Goal: Task Accomplishment & Management: Manage account settings

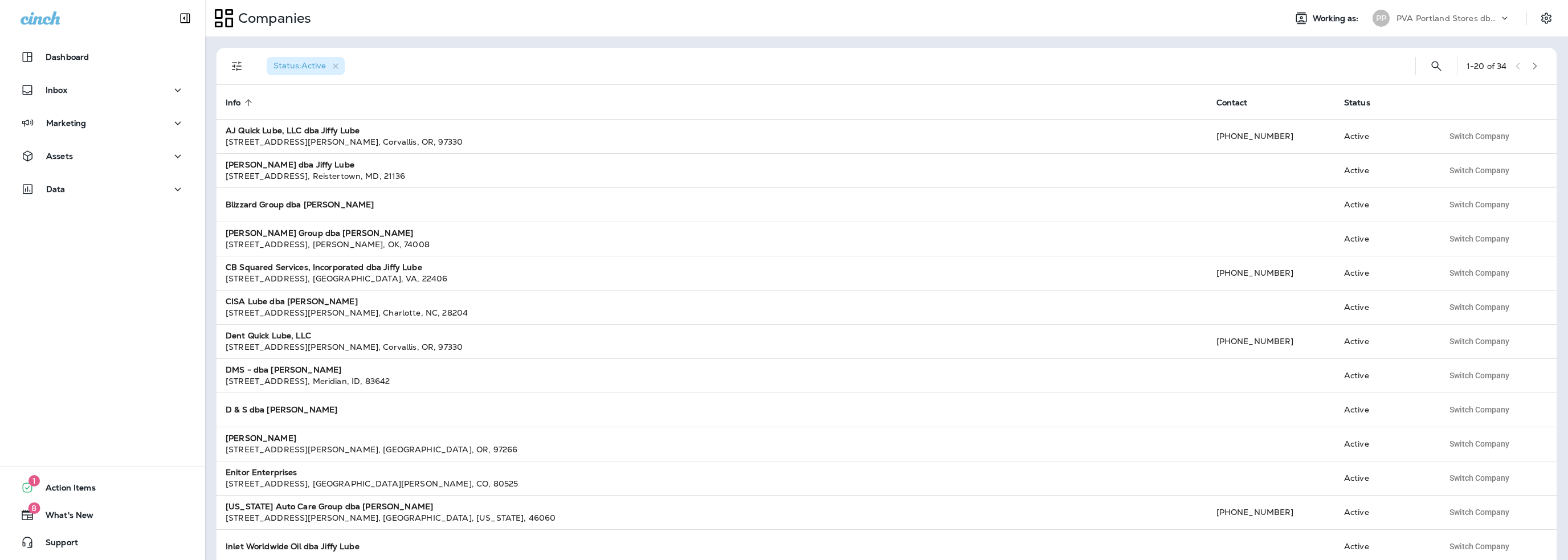
click at [1415, 18] on p "PVA Portland Stores dba Jiffy Lube" at bounding box center [1448, 18] width 103 height 9
type input "*"
type input "******"
click at [1417, 95] on p "The [PERSON_NAME] Group" at bounding box center [1448, 94] width 119 height 9
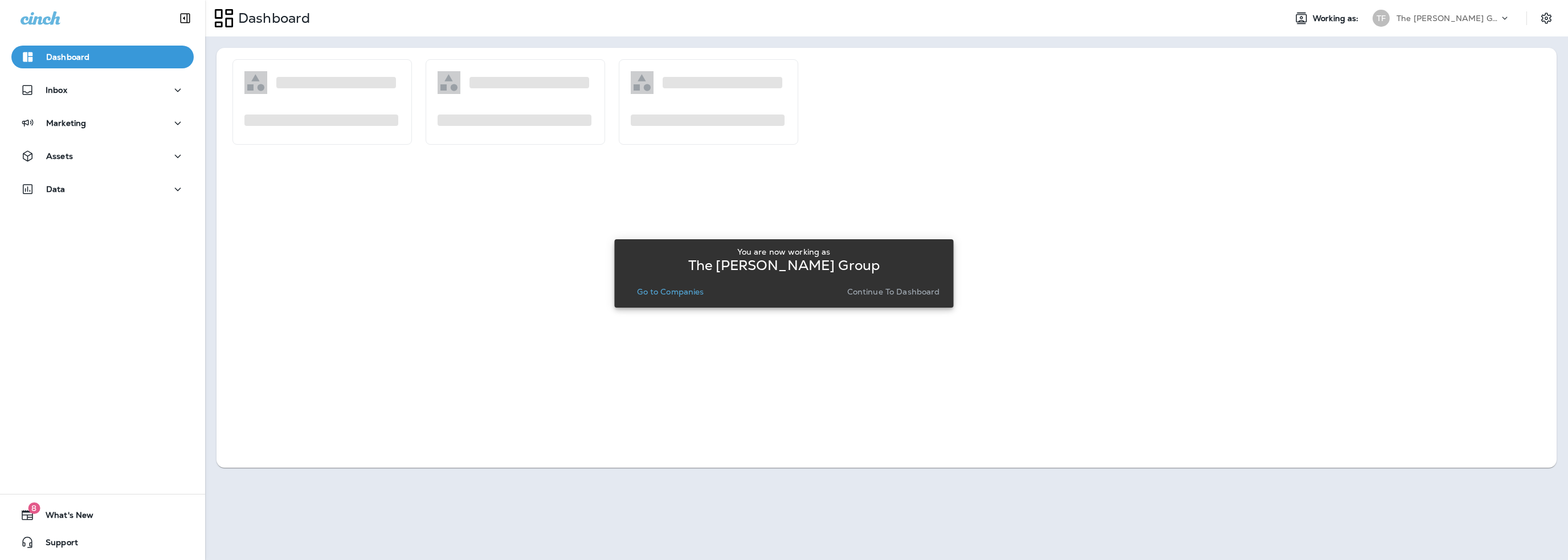
click at [702, 293] on p "Go to Companies" at bounding box center [670, 292] width 67 height 9
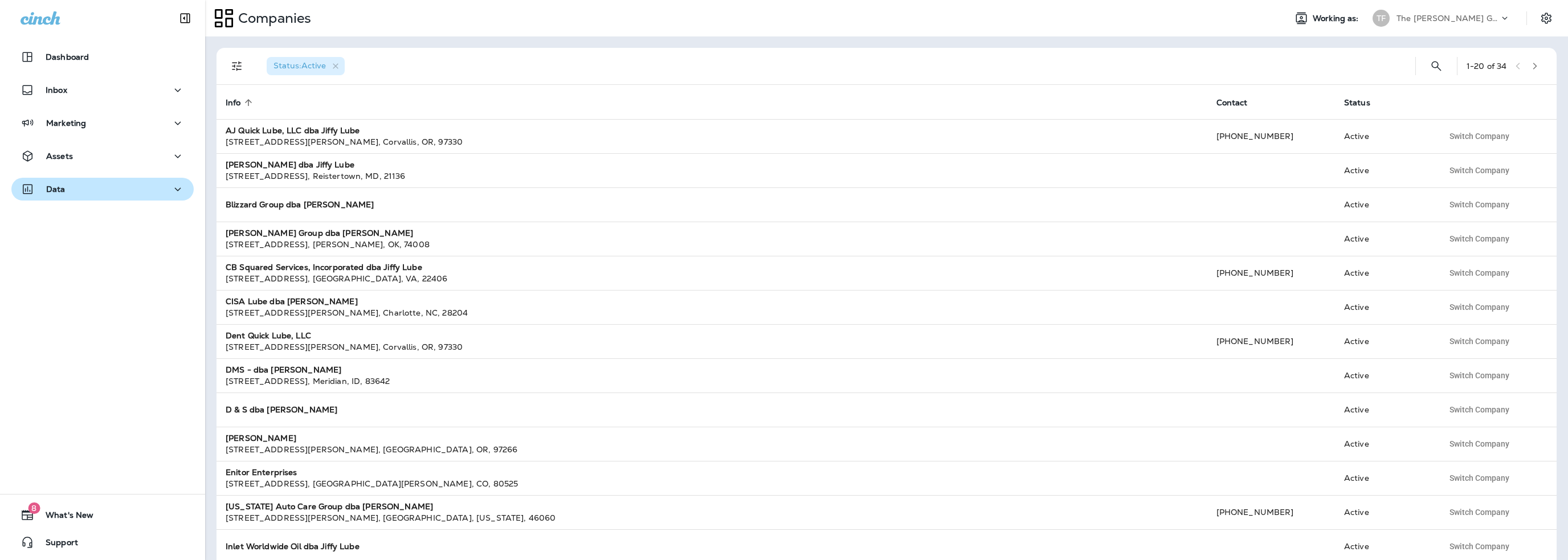
click at [67, 195] on div "Data" at bounding box center [103, 189] width 165 height 14
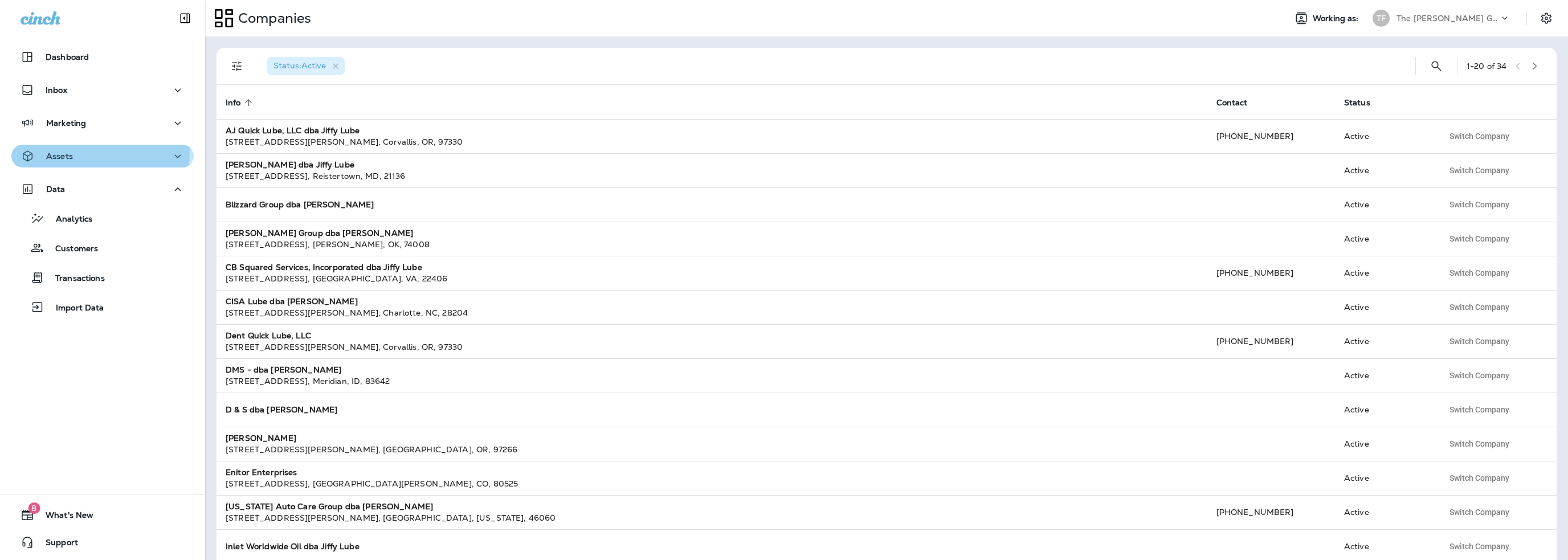
click at [65, 152] on p "Assets" at bounding box center [59, 156] width 27 height 9
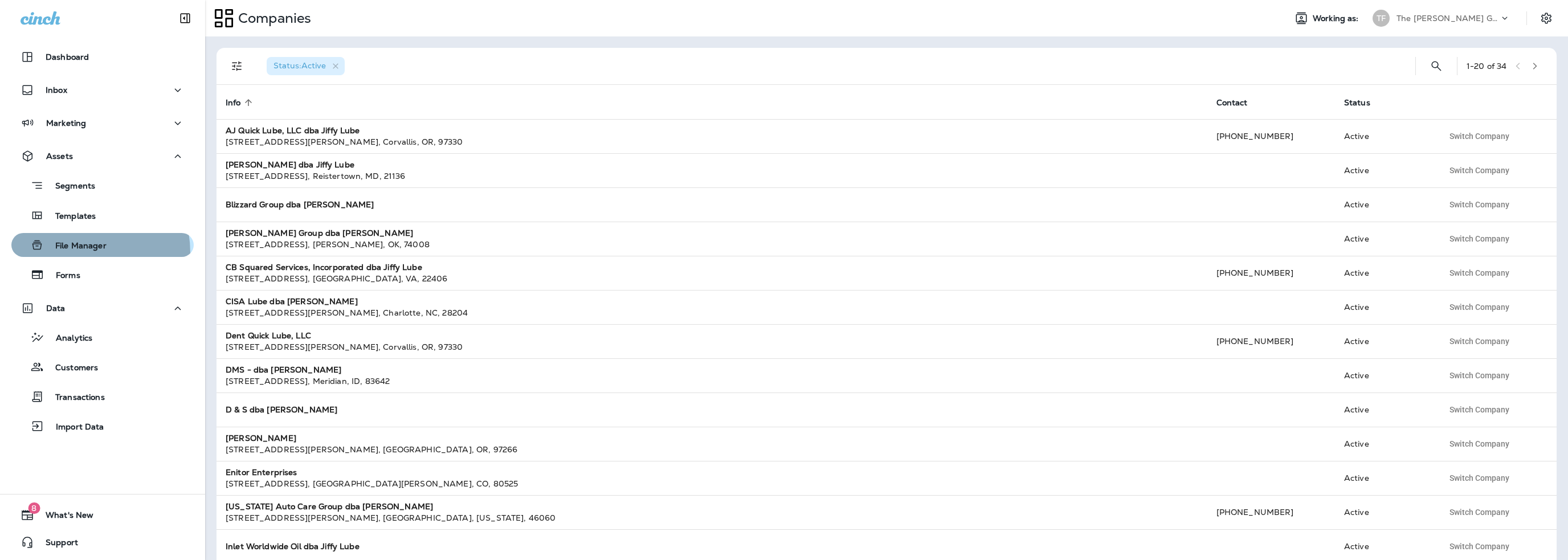
click at [70, 252] on div "File Manager" at bounding box center [61, 245] width 91 height 17
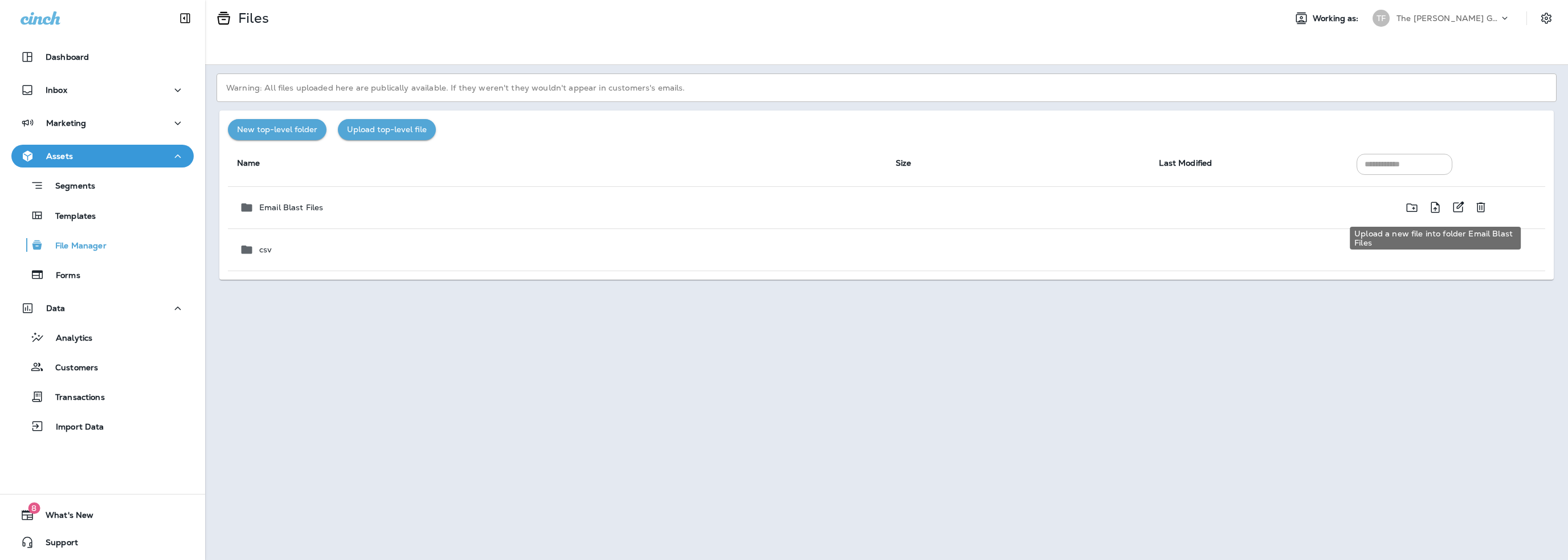
click at [1436, 205] on icon "Upload a new file into folder Email Blast Files" at bounding box center [1435, 207] width 14 height 14
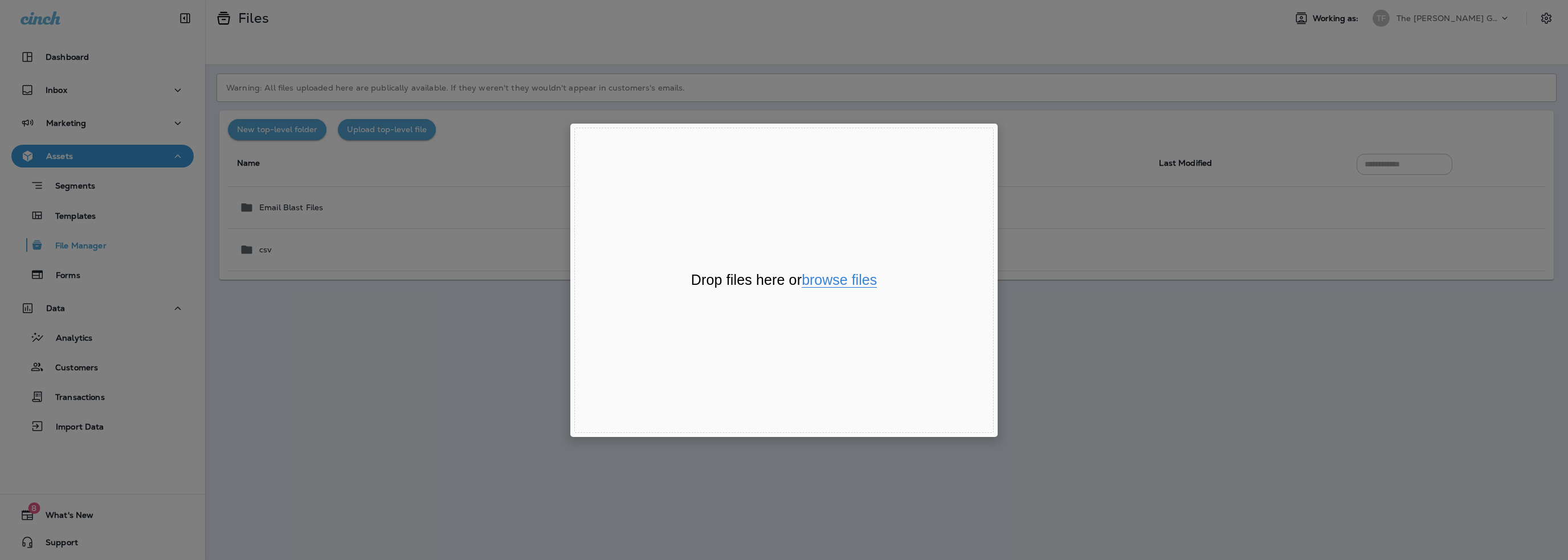
click at [831, 286] on button "browse files" at bounding box center [839, 280] width 75 height 15
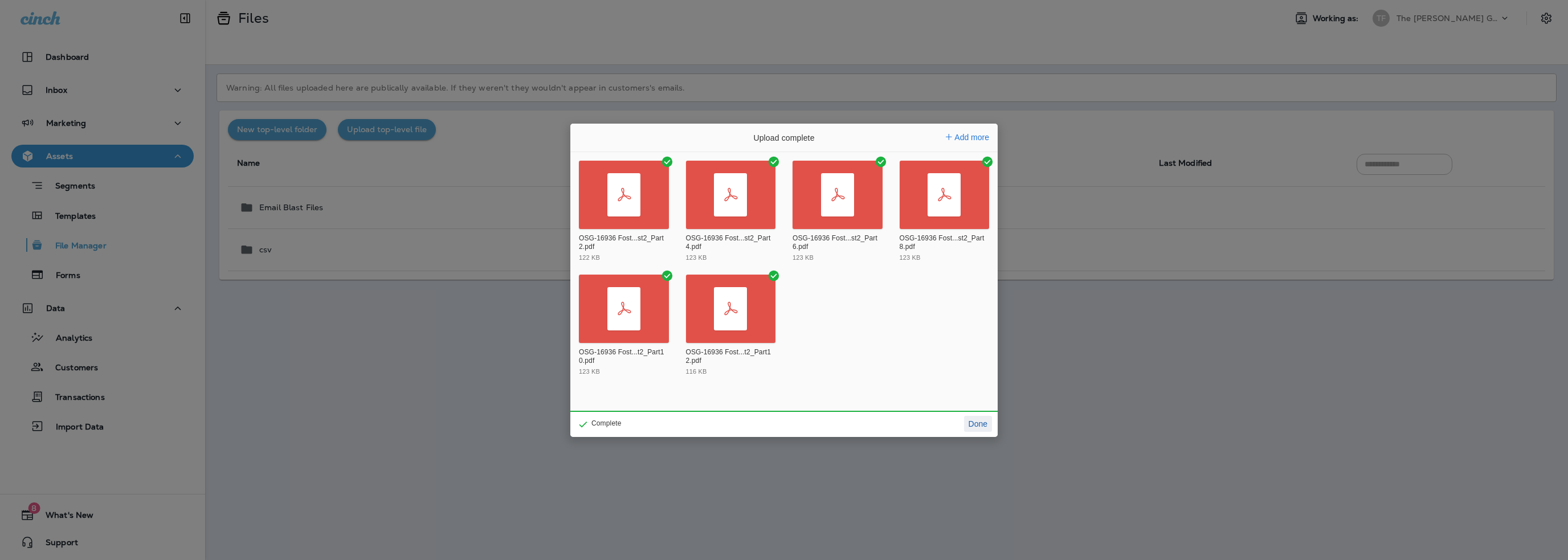
click at [974, 427] on button "Done" at bounding box center [978, 423] width 28 height 16
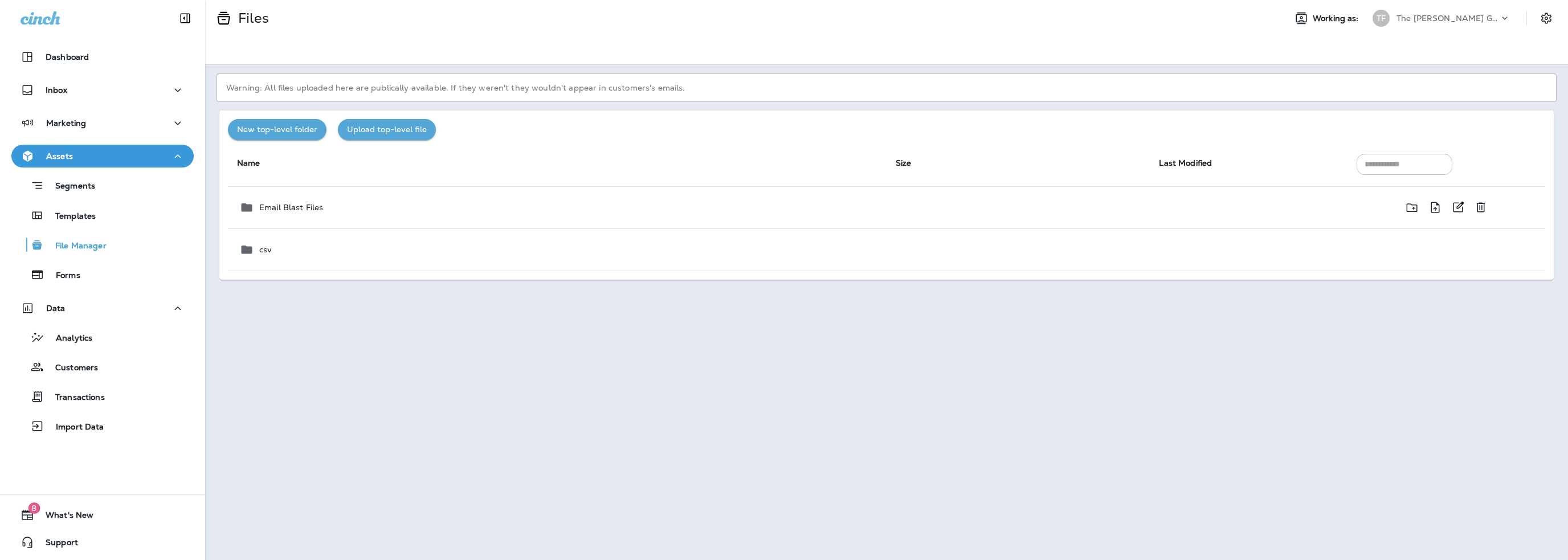
click at [290, 202] on p "Email Blast Files" at bounding box center [290, 207] width 64 height 9
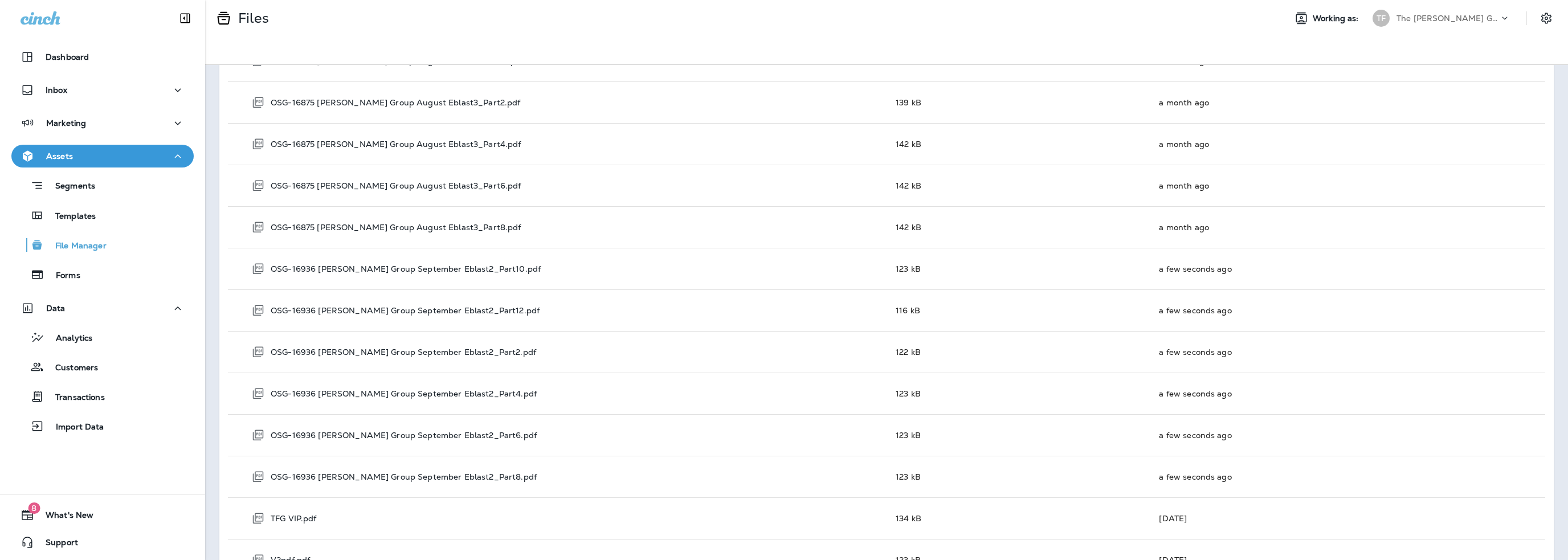
scroll to position [6646, 0]
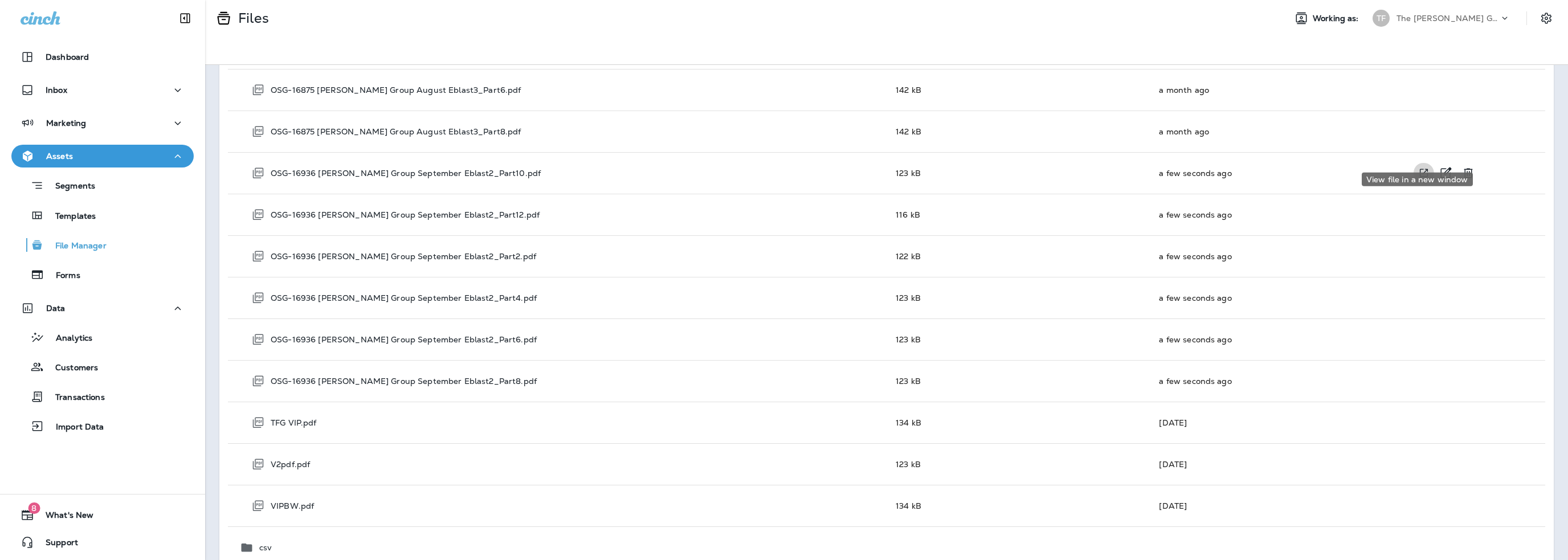
click at [1418, 167] on icon "View file in a new window" at bounding box center [1424, 173] width 11 height 12
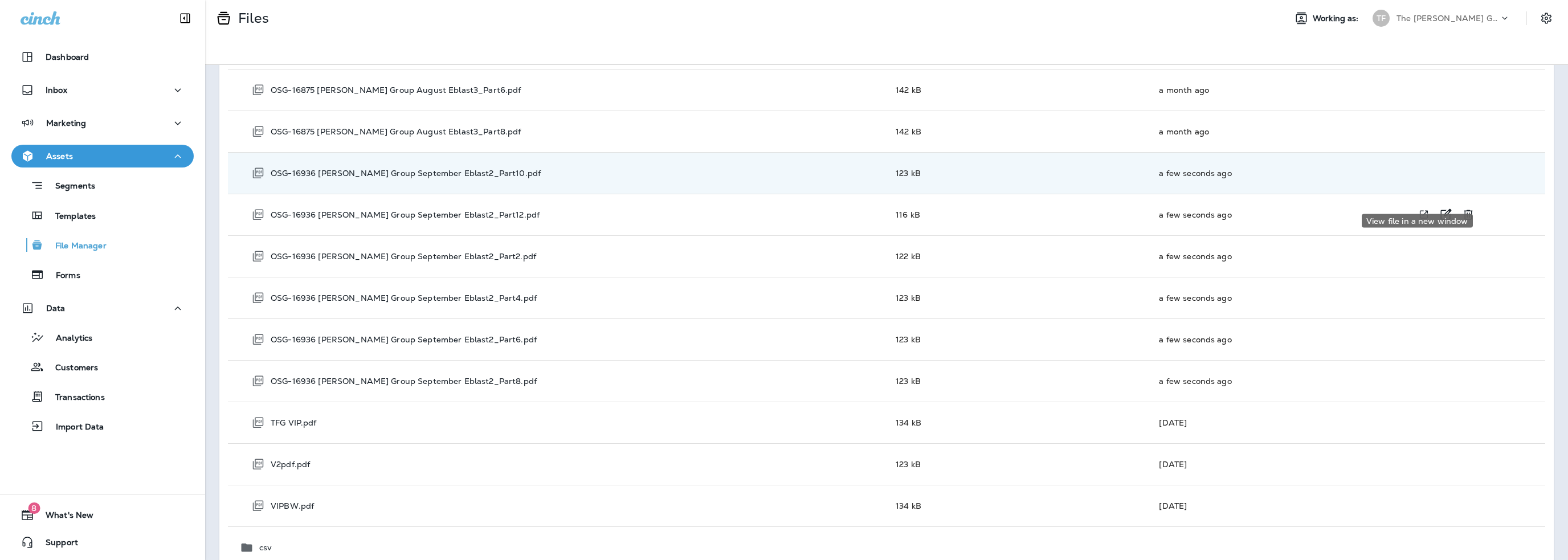
click at [1418, 209] on icon "View file in a new window" at bounding box center [1424, 214] width 11 height 12
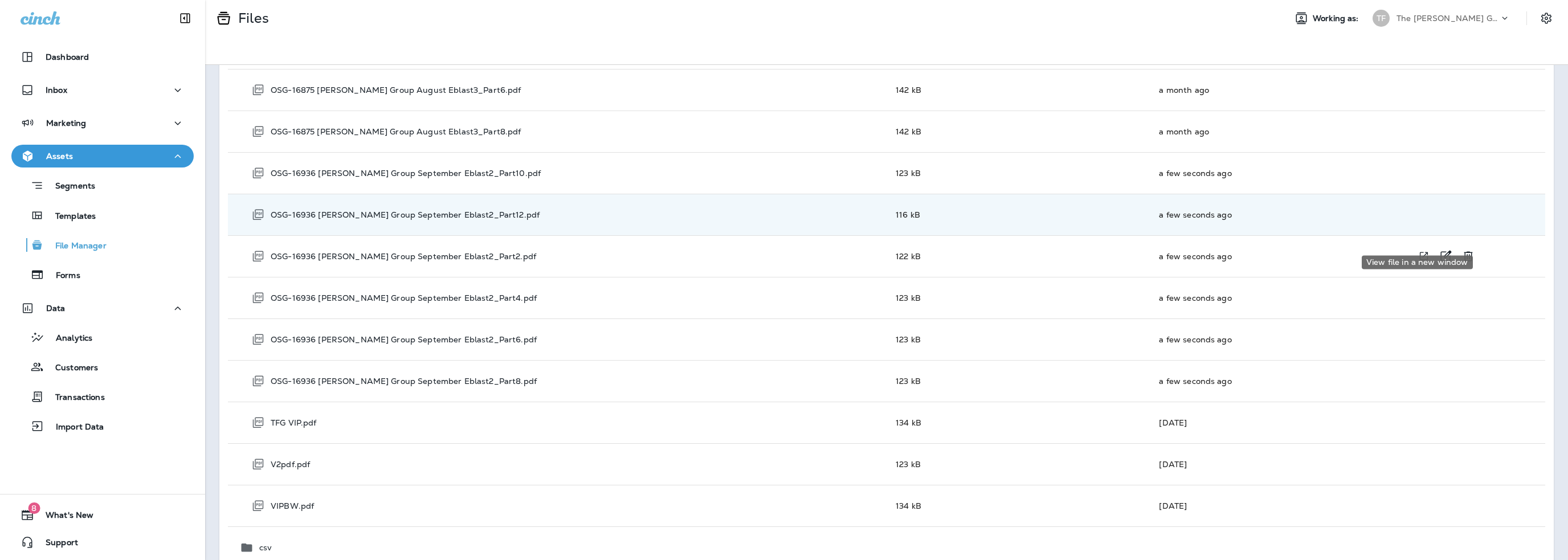
click at [1420, 252] on icon "View file in a new window" at bounding box center [1424, 256] width 8 height 8
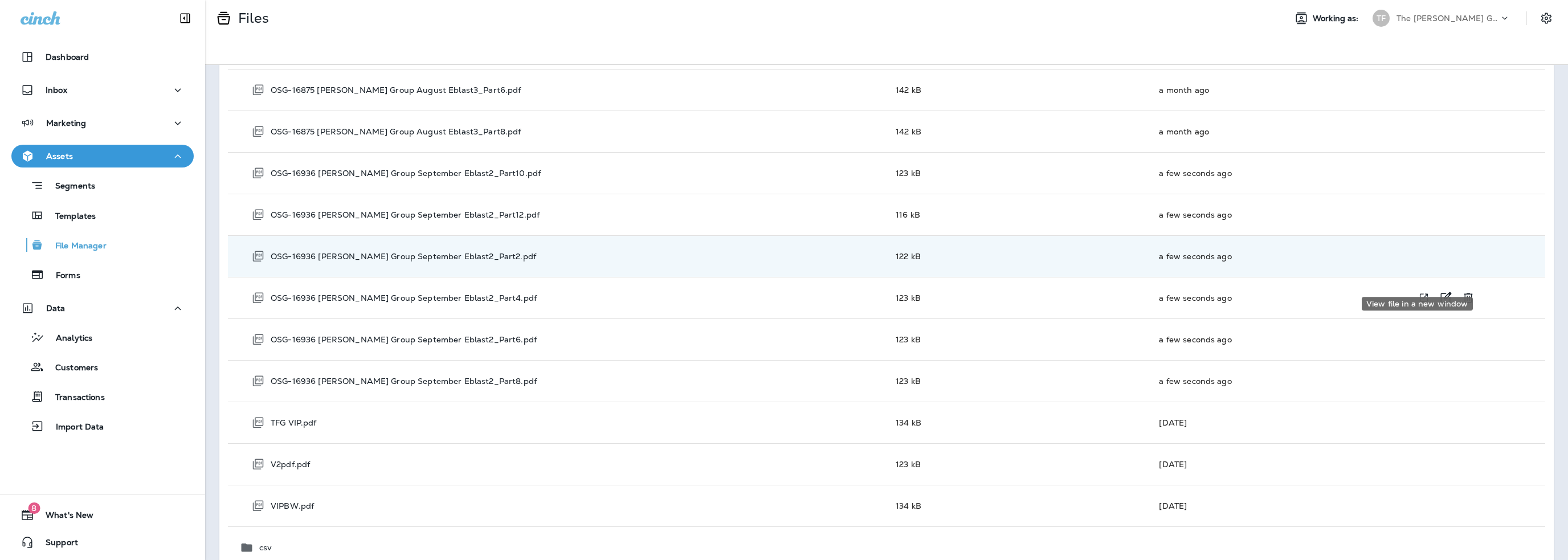
click at [1418, 292] on icon "View file in a new window" at bounding box center [1424, 298] width 11 height 12
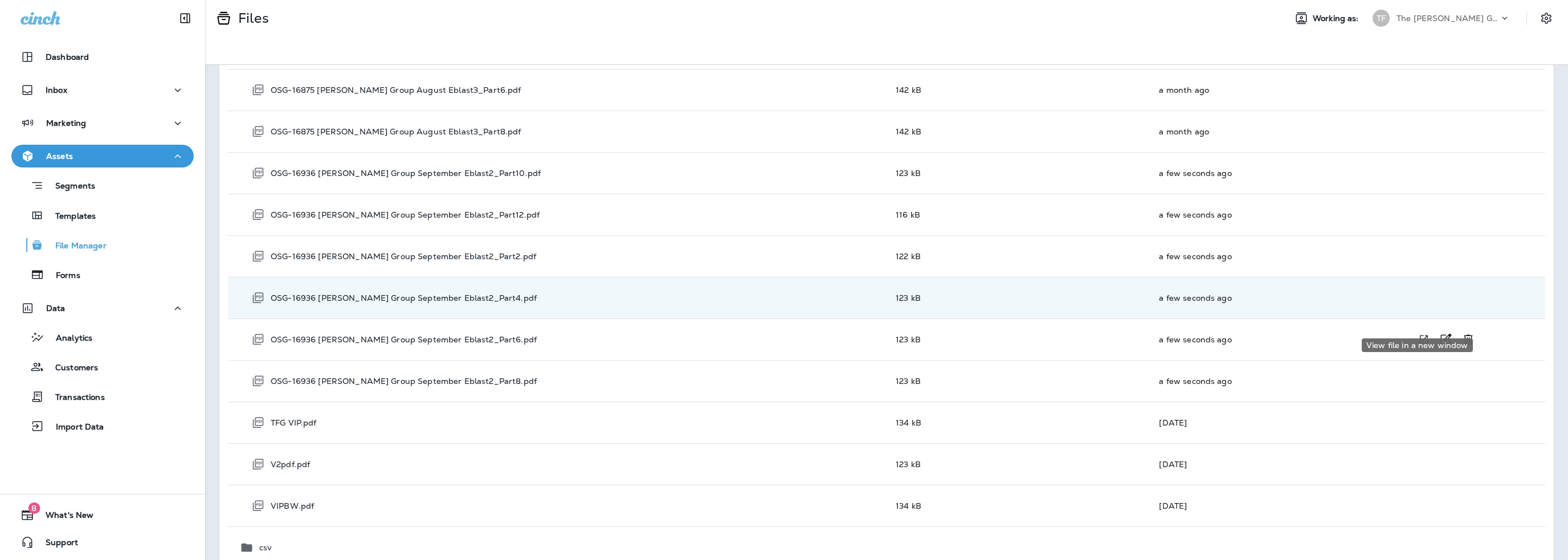
click at [1418, 334] on icon "View file in a new window" at bounding box center [1424, 339] width 11 height 12
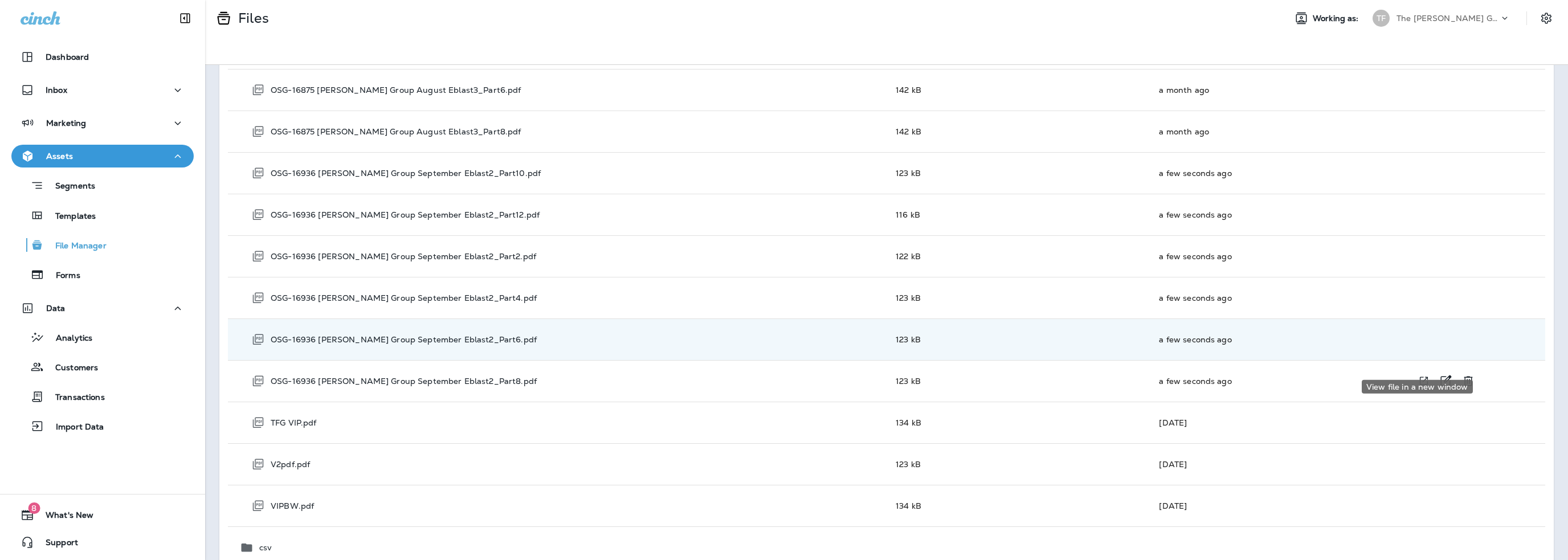
click at [1418, 375] on icon "View file in a new window" at bounding box center [1424, 381] width 11 height 12
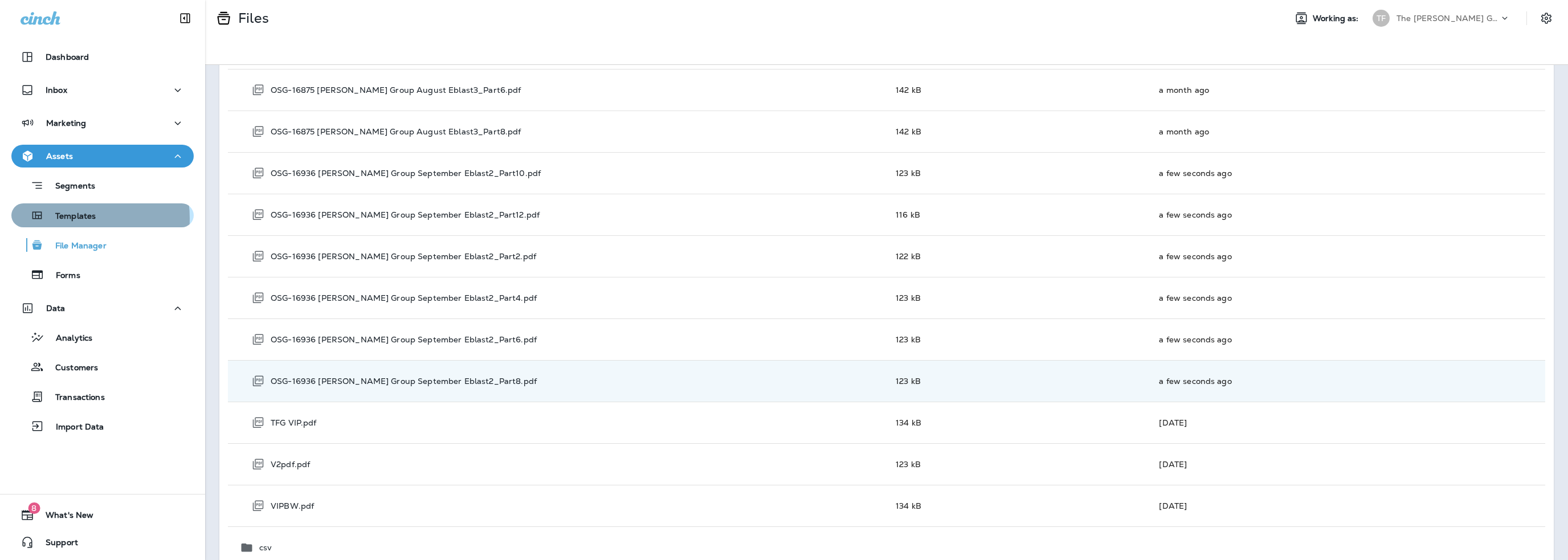
click at [77, 218] on p "Templates" at bounding box center [69, 217] width 52 height 11
